Goal: Task Accomplishment & Management: Manage account settings

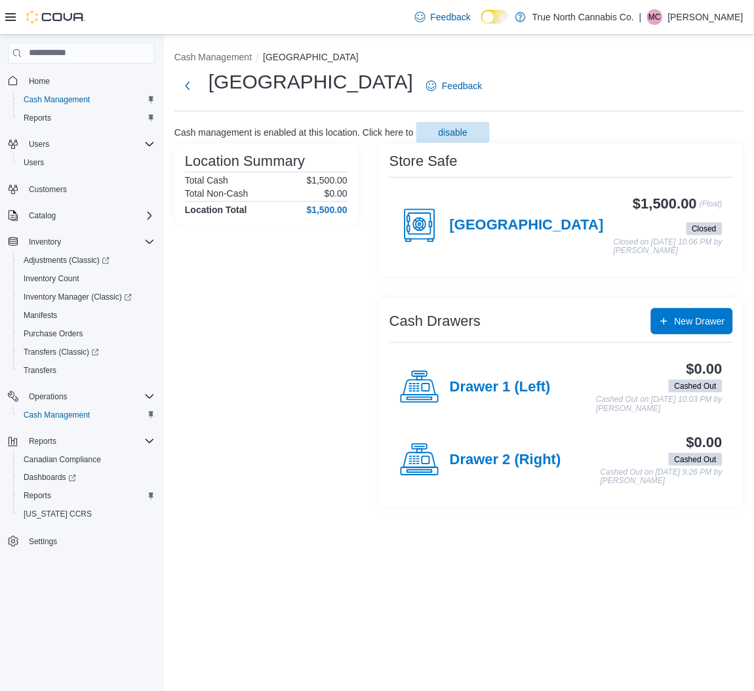
click at [697, 22] on p "[PERSON_NAME]" at bounding box center [705, 17] width 75 height 16
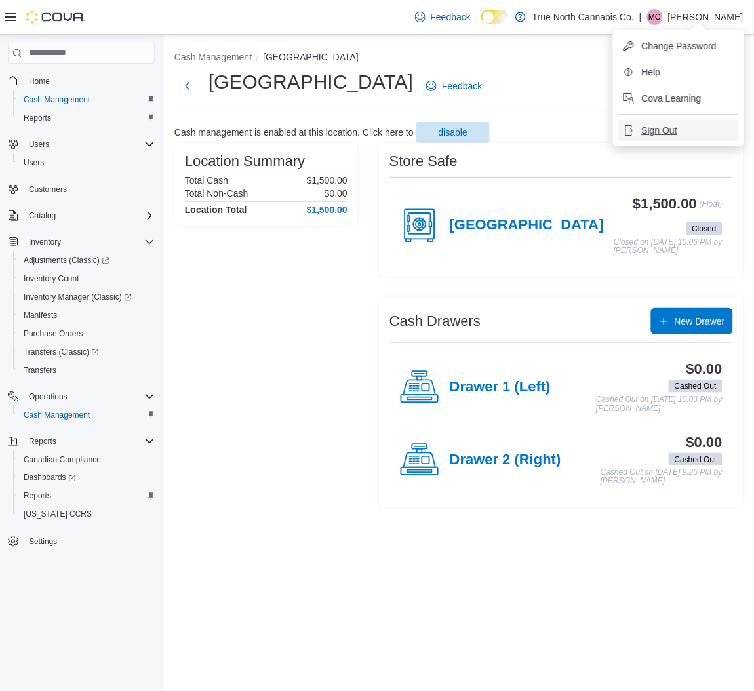
click at [660, 138] on button "Sign Out" at bounding box center [678, 130] width 121 height 21
